Goal: Information Seeking & Learning: Learn about a topic

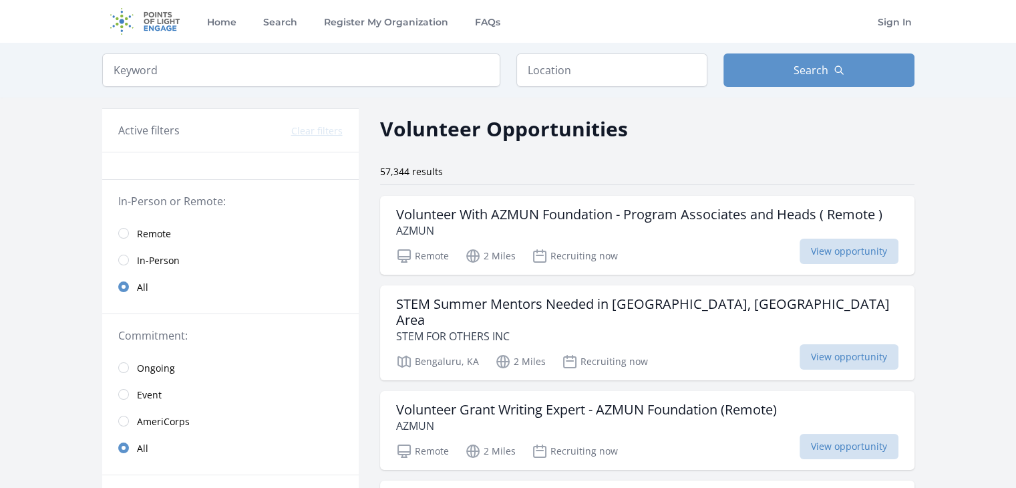
click at [152, 235] on span "Remote" at bounding box center [154, 233] width 34 height 13
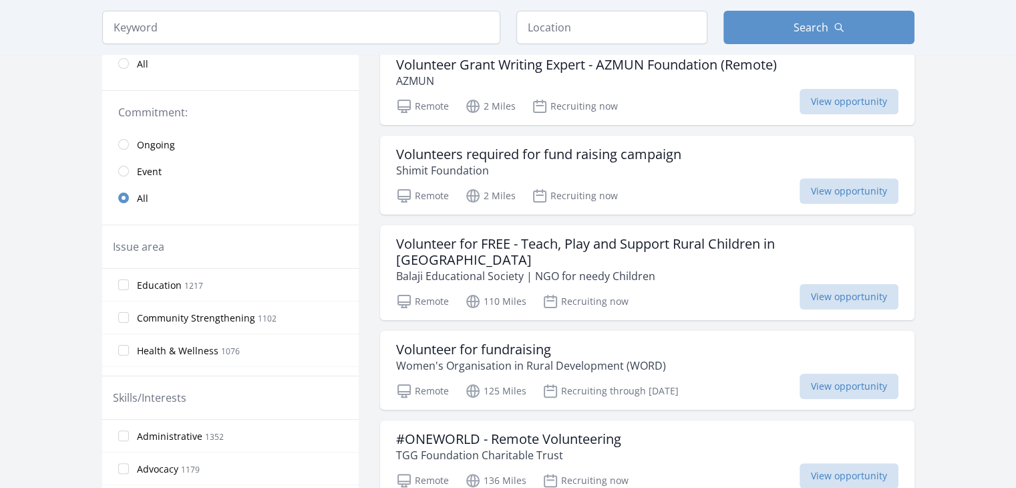
click at [151, 281] on span "Education" at bounding box center [159, 285] width 45 height 13
click at [129, 281] on input "Education 1217" at bounding box center [123, 284] width 11 height 11
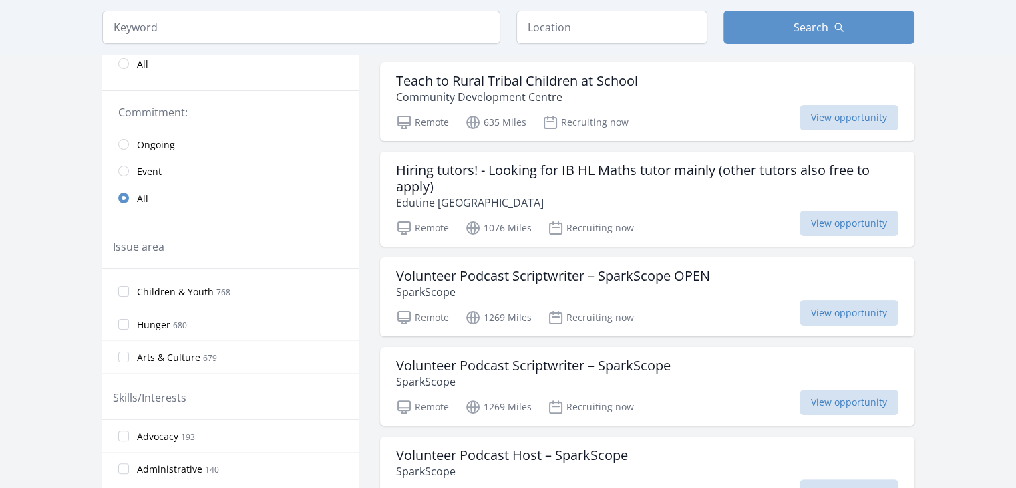
scroll to position [125, 0]
click at [126, 296] on label "Children & Youth 768" at bounding box center [230, 290] width 257 height 27
click at [126, 296] on input "Children & Youth 768" at bounding box center [123, 290] width 11 height 11
click at [147, 335] on span "Women's Issues" at bounding box center [172, 341] width 71 height 13
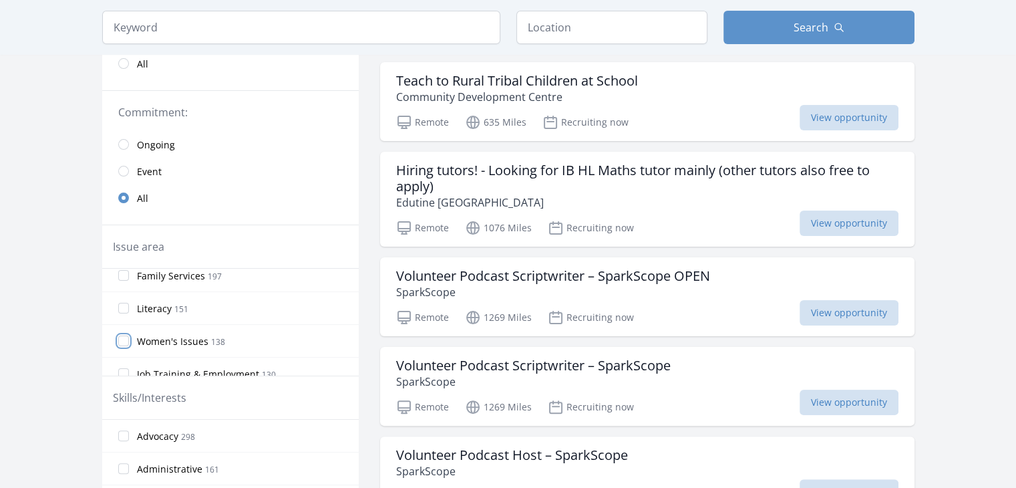
click at [129, 335] on input "Women's Issues 138" at bounding box center [123, 340] width 11 height 11
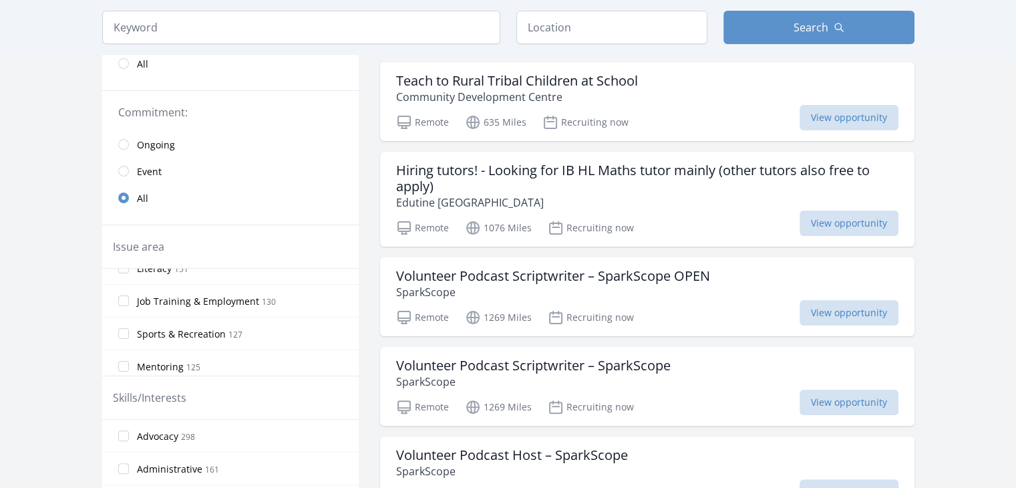
scroll to position [508, 0]
click at [180, 360] on span "Mentoring" at bounding box center [160, 366] width 47 height 13
click at [129, 361] on input "Mentoring 125" at bounding box center [123, 366] width 11 height 11
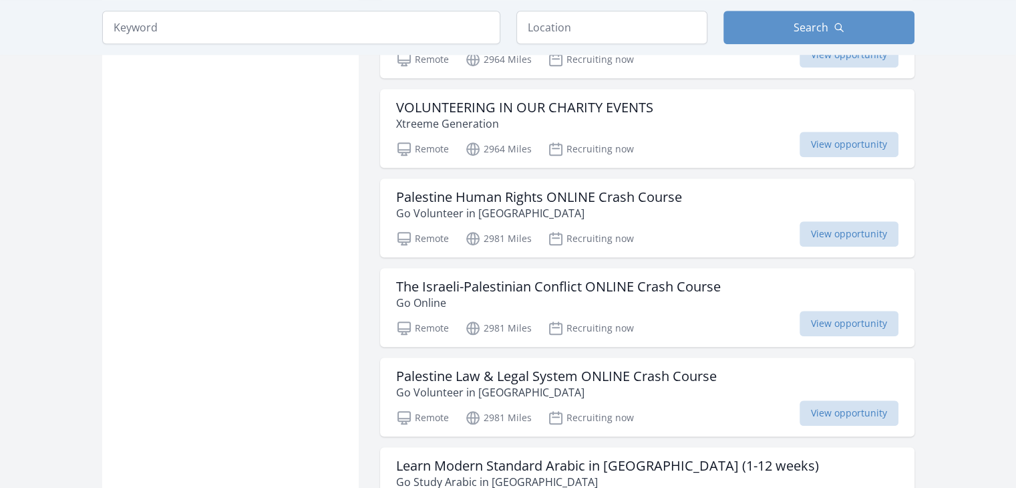
scroll to position [1326, 0]
